Goal: Task Accomplishment & Management: Manage account settings

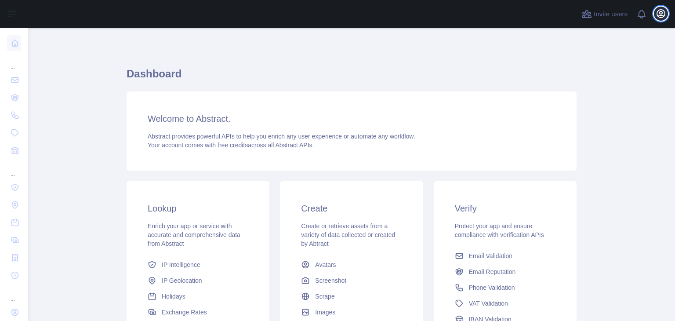
click at [663, 12] on icon "button" at bounding box center [661, 13] width 11 height 11
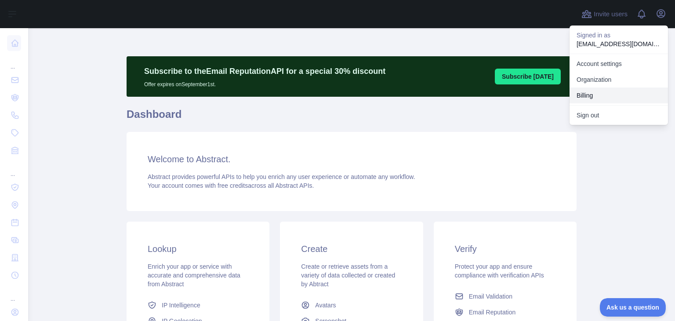
click at [591, 95] on button "Billing" at bounding box center [618, 95] width 98 height 16
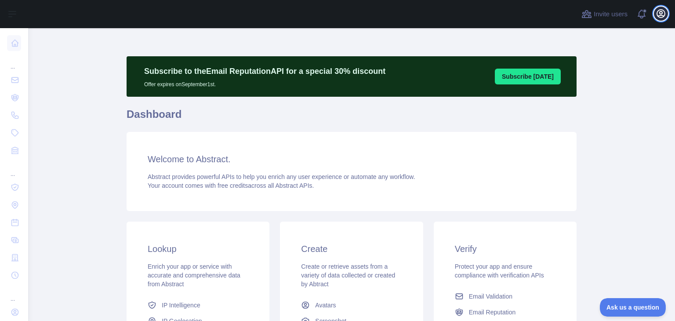
click at [665, 18] on icon "button" at bounding box center [661, 13] width 11 height 11
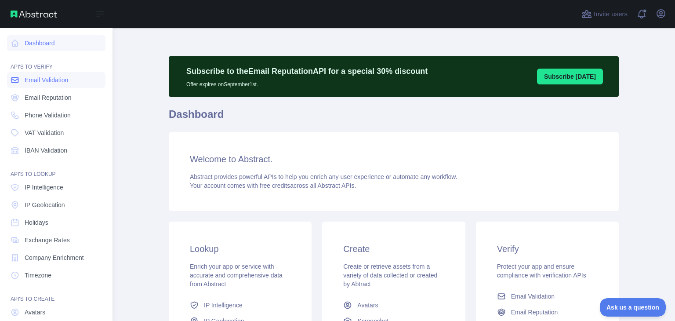
click at [48, 76] on span "Email Validation" at bounding box center [46, 80] width 43 height 9
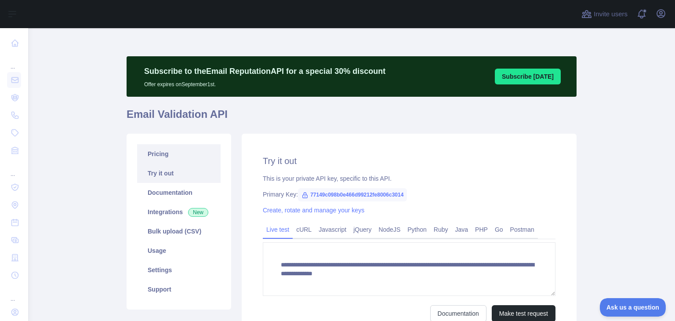
click at [164, 155] on link "Pricing" at bounding box center [178, 153] width 83 height 19
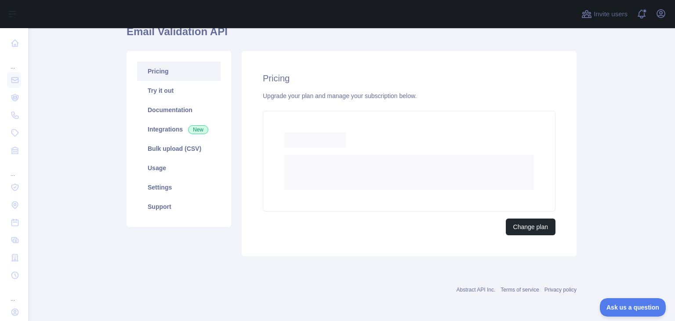
scroll to position [78, 0]
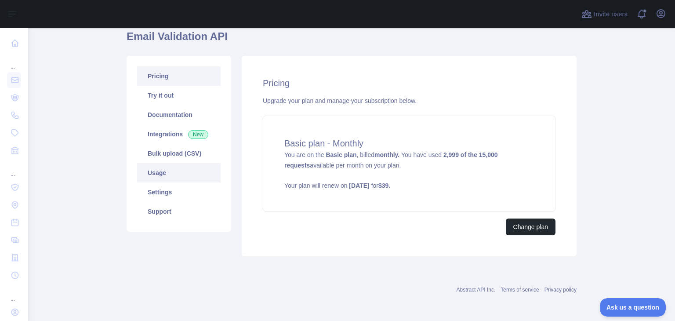
click at [154, 174] on link "Usage" at bounding box center [178, 172] width 83 height 19
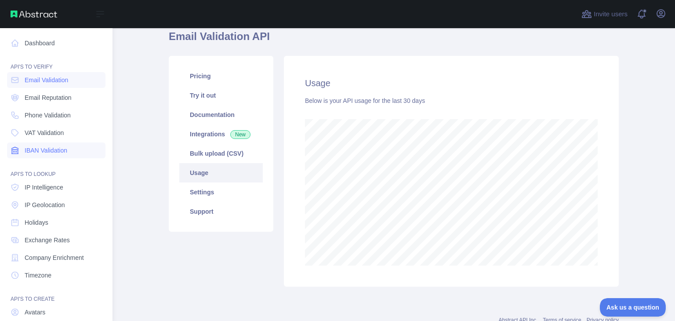
scroll to position [439059, 438796]
click at [42, 242] on span "Exchange Rates" at bounding box center [47, 239] width 45 height 9
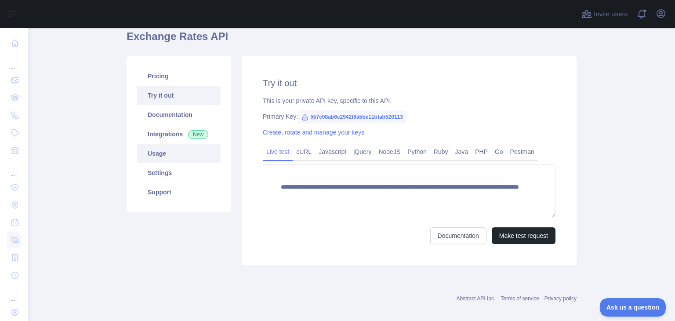
click at [160, 155] on link "Usage" at bounding box center [178, 153] width 83 height 19
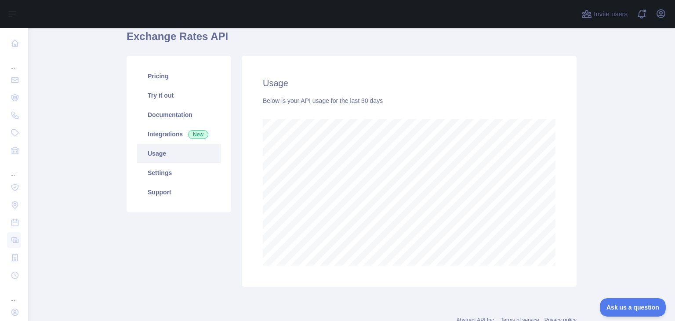
scroll to position [292, 640]
click at [168, 80] on link "Pricing" at bounding box center [178, 75] width 83 height 19
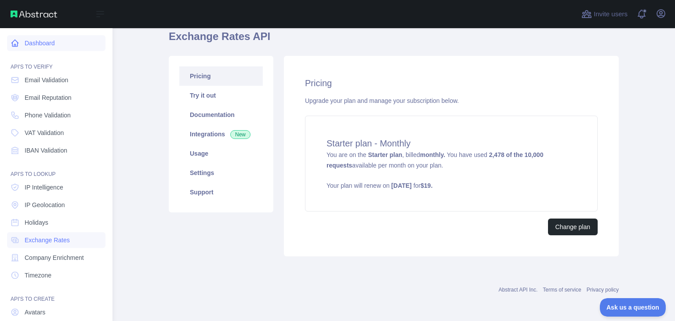
click at [52, 42] on link "Dashboard" at bounding box center [56, 43] width 98 height 16
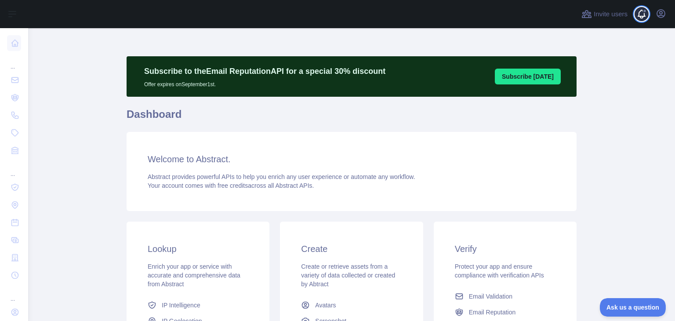
click at [645, 15] on span at bounding box center [645, 14] width 18 height 28
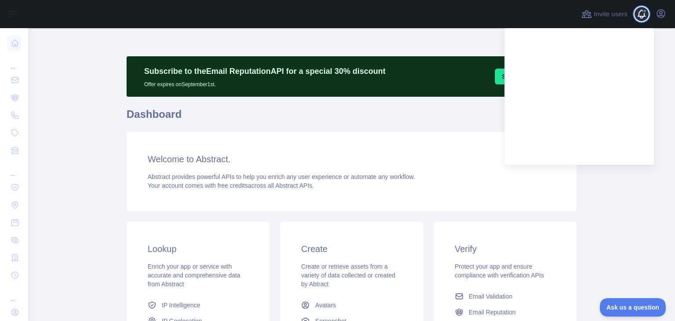
click at [645, 15] on span at bounding box center [645, 14] width 18 height 28
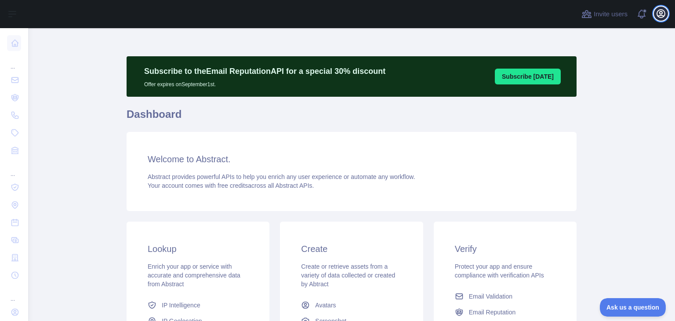
click at [665, 13] on icon "button" at bounding box center [661, 13] width 11 height 11
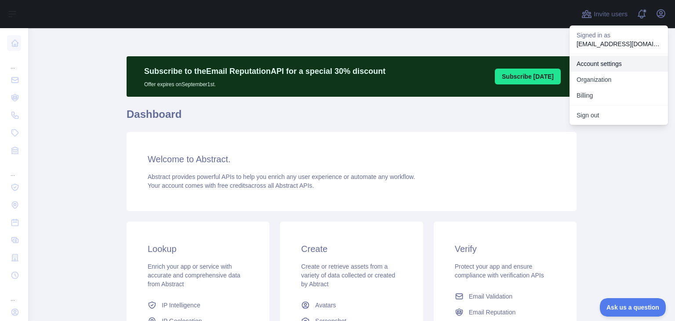
click at [599, 69] on link "Account settings" at bounding box center [618, 64] width 98 height 16
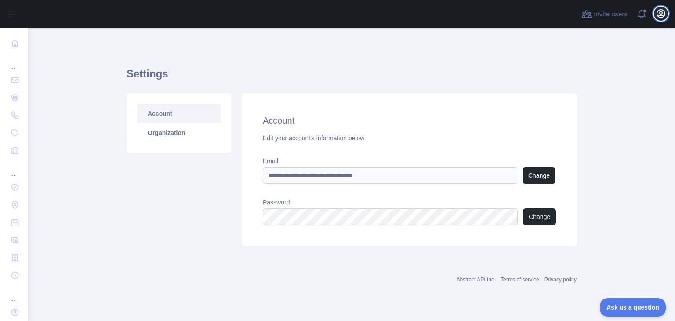
click at [661, 15] on icon "button" at bounding box center [661, 14] width 8 height 8
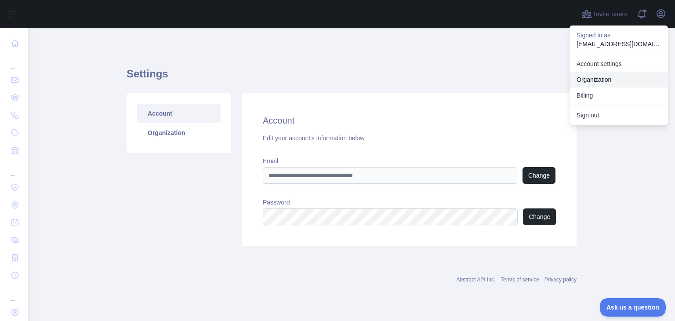
click at [601, 79] on link "Organization" at bounding box center [618, 80] width 98 height 16
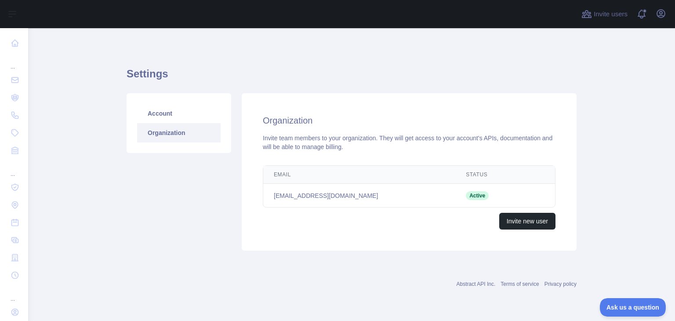
click at [655, 22] on div "Invite users View notifications Open user menu" at bounding box center [624, 14] width 88 height 28
click at [655, 21] on div "Open user menu" at bounding box center [661, 14] width 14 height 15
click at [664, 12] on icon "button" at bounding box center [661, 14] width 8 height 8
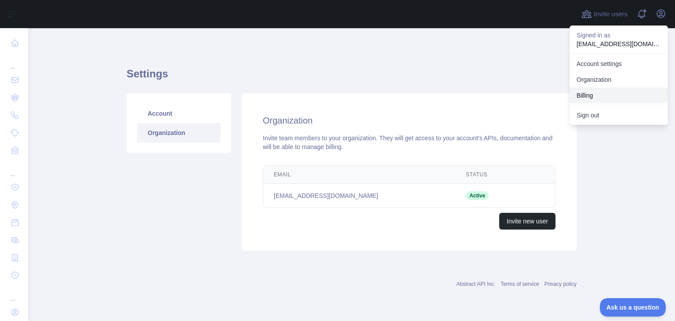
click at [593, 96] on button "Billing" at bounding box center [618, 95] width 98 height 16
